Goal: Transaction & Acquisition: Purchase product/service

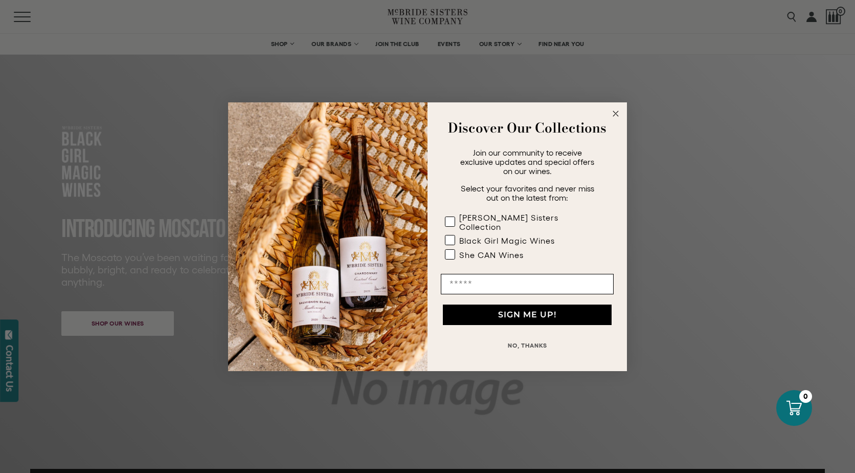
click at [150, 322] on div "Close dialog Discover Our Collections Join our community to receive exclusive u…" at bounding box center [427, 236] width 855 height 473
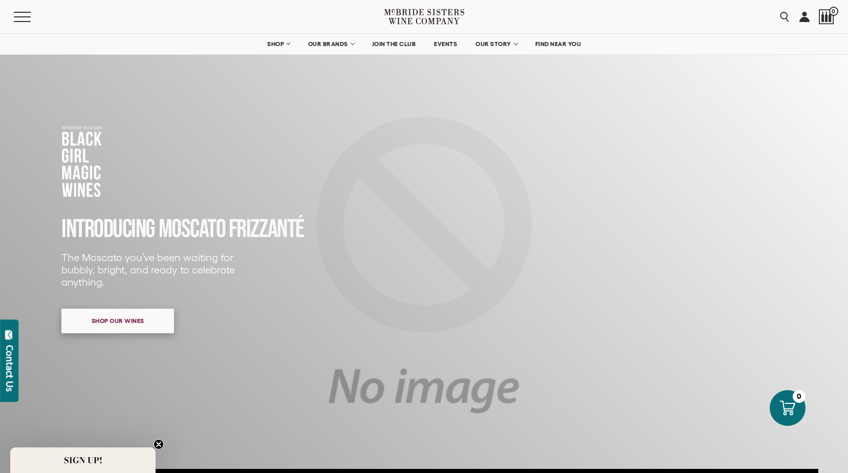
click at [117, 319] on span "Shop our wines" at bounding box center [118, 321] width 88 height 20
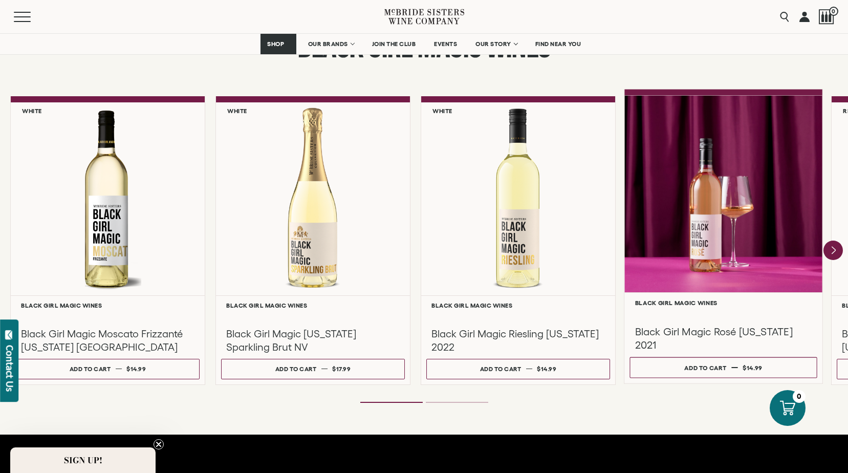
scroll to position [831, 0]
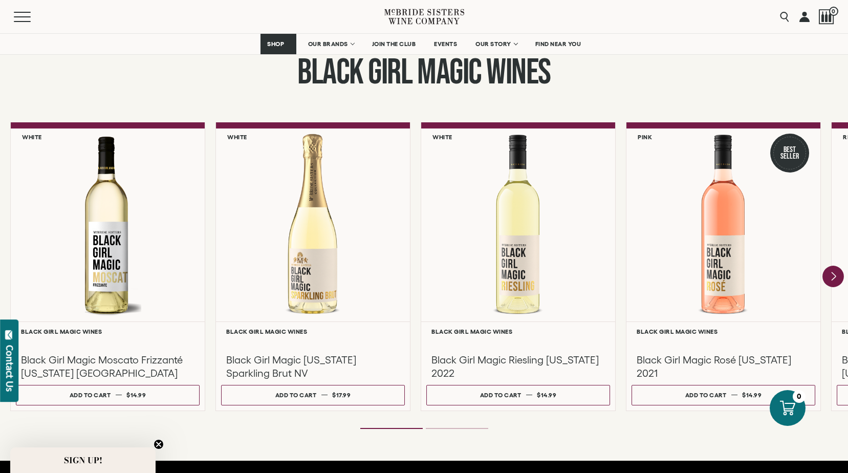
click at [836, 281] on icon "Next" at bounding box center [832, 275] width 21 height 21
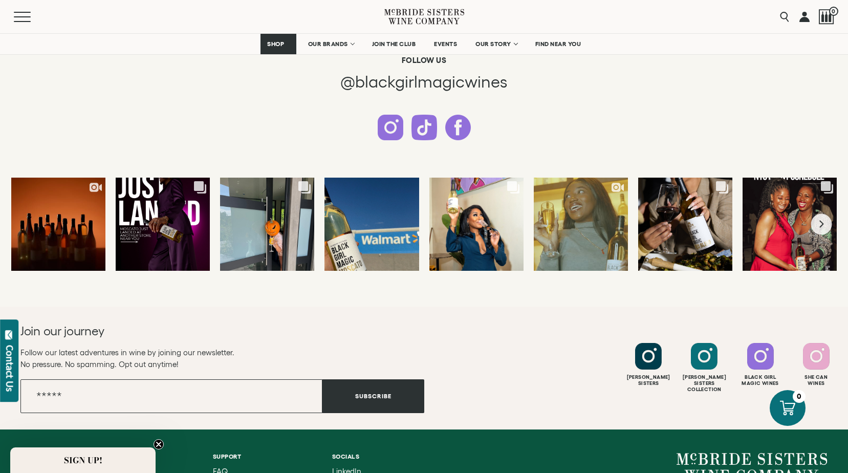
scroll to position [2571, 0]
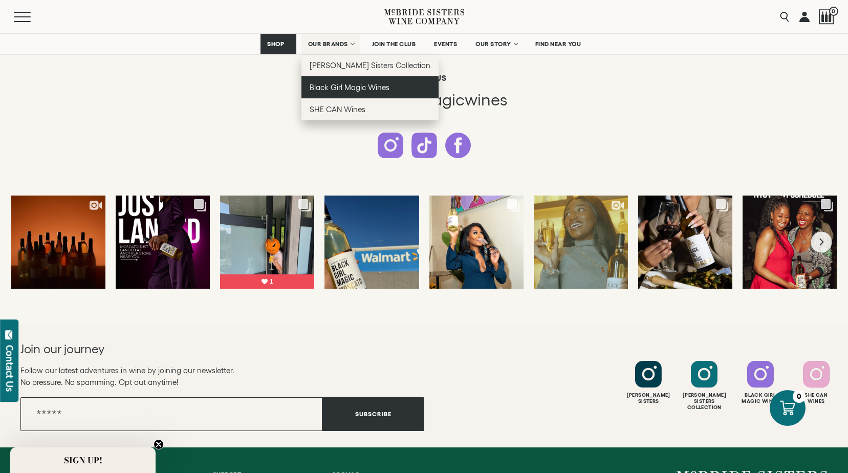
click at [343, 88] on span "Black Girl Magic Wines" at bounding box center [349, 87] width 80 height 9
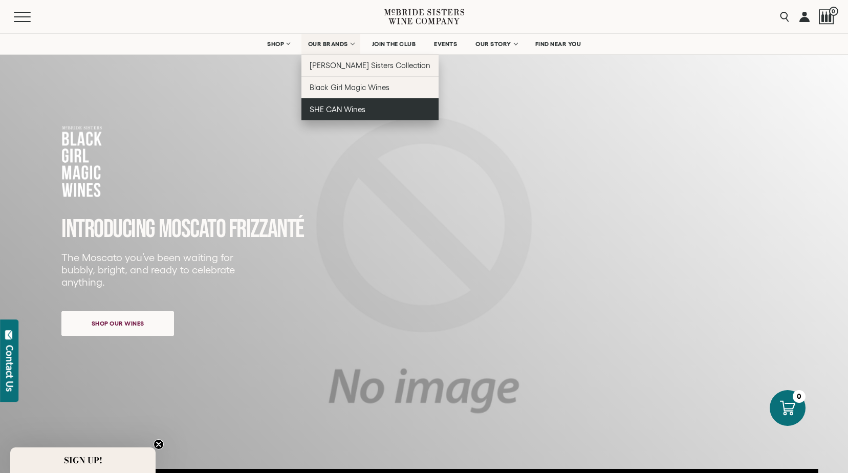
click at [334, 112] on span "SHE CAN Wines" at bounding box center [337, 109] width 56 height 9
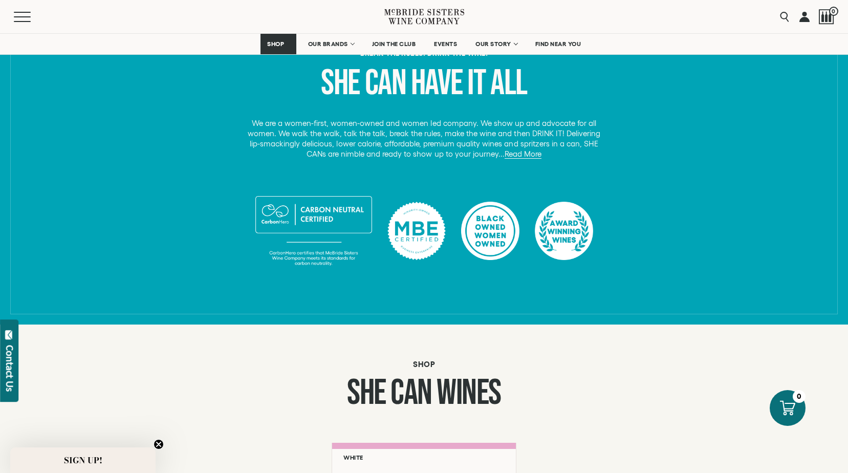
scroll to position [307, 0]
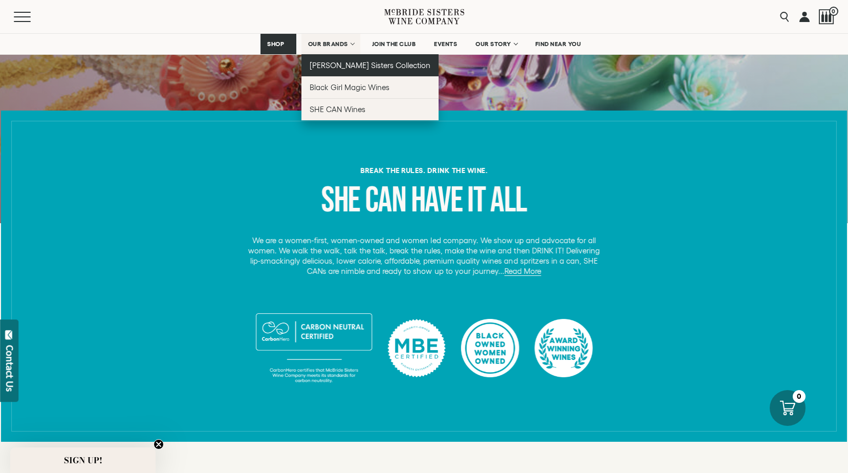
click at [358, 56] on link "[PERSON_NAME] Sisters Collection" at bounding box center [370, 65] width 138 height 22
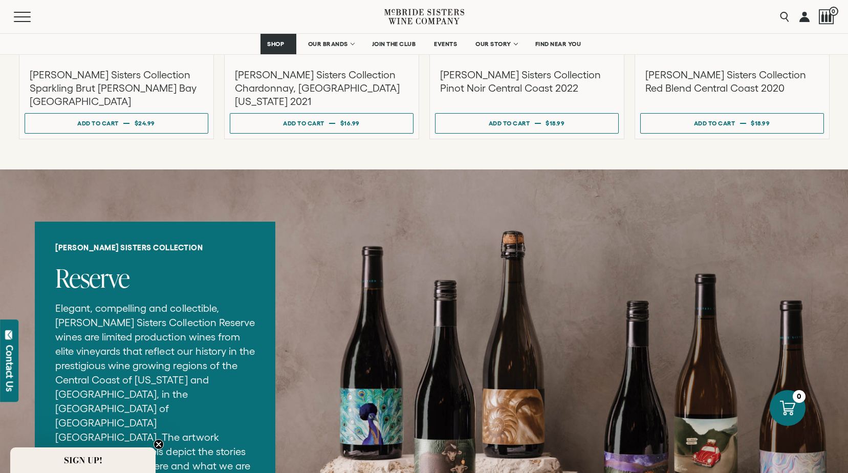
scroll to position [1023, 0]
